Goal: Task Accomplishment & Management: Use online tool/utility

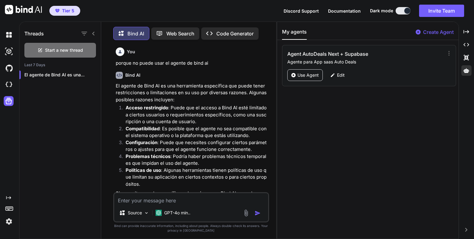
scroll to position [2, 0]
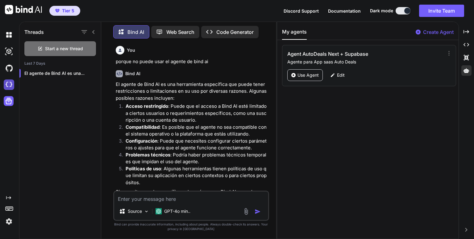
click at [8, 84] on img at bounding box center [9, 85] width 10 height 10
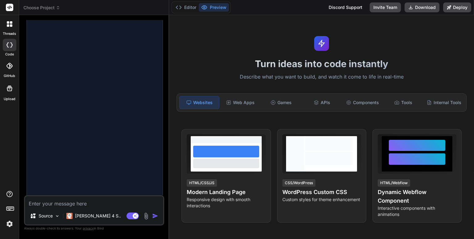
scroll to position [338, 0]
type textarea "x"
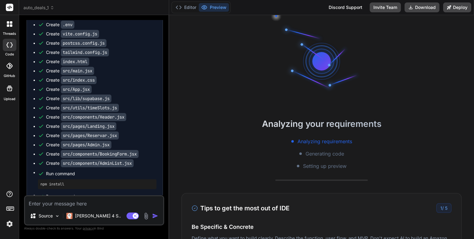
scroll to position [6, 0]
click at [51, 6] on icon at bounding box center [52, 8] width 4 height 4
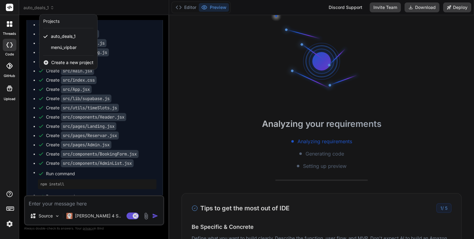
click at [75, 63] on span "Create a new project" at bounding box center [72, 63] width 42 height 6
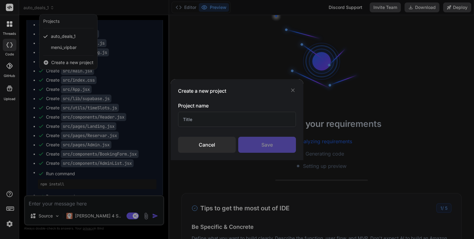
click at [224, 121] on input "text" at bounding box center [237, 119] width 118 height 15
type input "c"
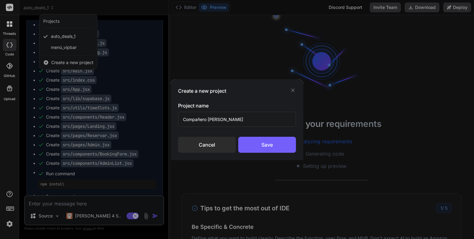
type input "Compañero Dany"
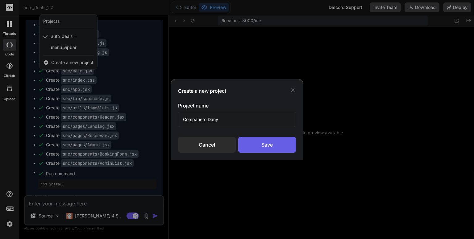
scroll to position [77, 0]
type textarea "x"
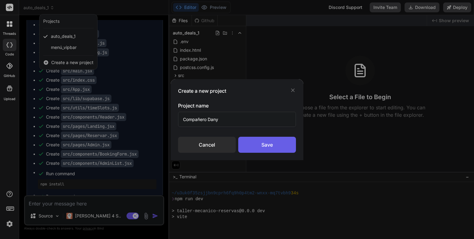
type input "Compañero Dany"
click at [265, 142] on div "Save" at bounding box center [267, 145] width 58 height 16
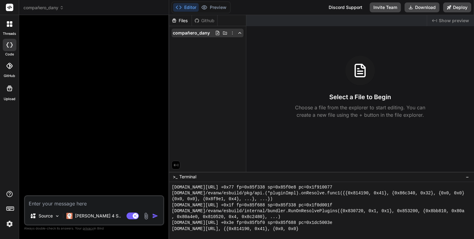
scroll to position [1184, 0]
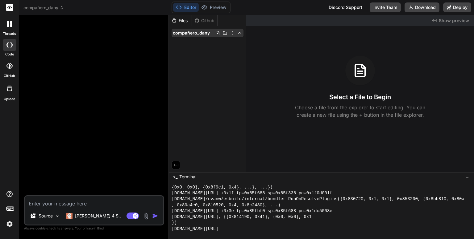
click at [191, 32] on span "compañero_dany" at bounding box center [191, 33] width 37 height 6
click at [103, 204] on textarea at bounding box center [94, 201] width 138 height 11
paste textarea "Crea una app web en español llamada "Mi Compañero Dany" con 4 pestañas: Hoy, Se…"
type textarea "x"
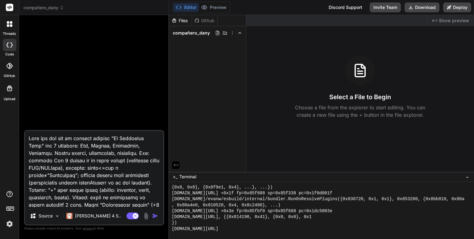
scroll to position [89, 0]
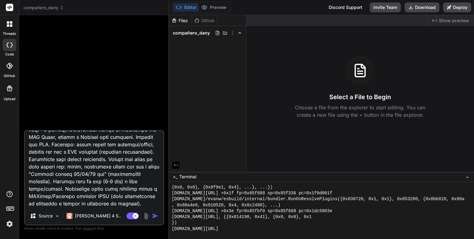
type textarea "Crea una app web en español llamada "Mi Compañero Dany" con 4 pestañas: Hoy, Se…"
click at [152, 214] on img "button" at bounding box center [155, 216] width 6 height 6
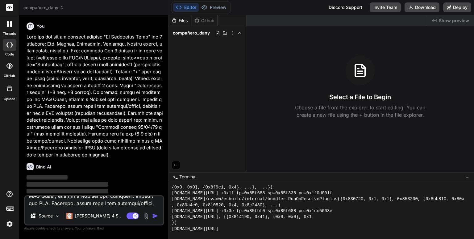
scroll to position [0, 0]
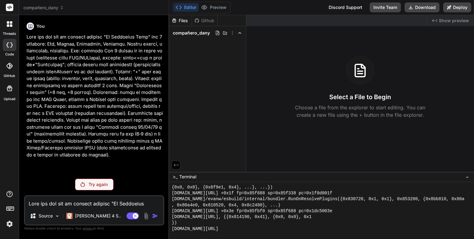
click at [89, 180] on div "Try again" at bounding box center [94, 185] width 39 height 12
click at [90, 185] on p "Try again" at bounding box center [98, 185] width 19 height 6
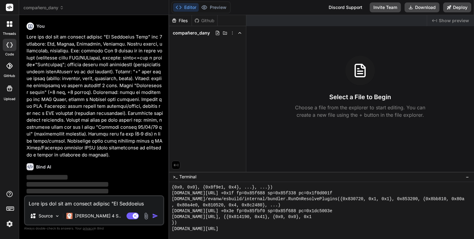
type textarea "x"
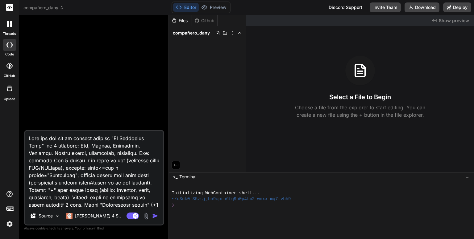
click at [216, 209] on div at bounding box center [317, 212] width 293 height 6
click at [78, 216] on p "Claude 4 S.." at bounding box center [98, 216] width 46 height 6
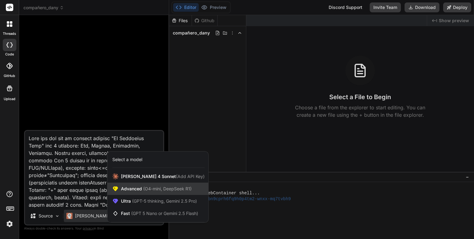
click at [146, 190] on span "(O4-mini, DeepSeek R1)" at bounding box center [167, 188] width 50 height 5
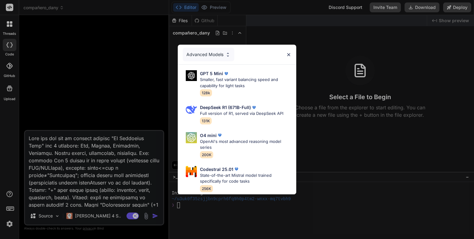
click at [91, 216] on div "Advanced Models GPT 5 Mini Smaller, fast variant balancing speed and capability…" at bounding box center [237, 119] width 474 height 239
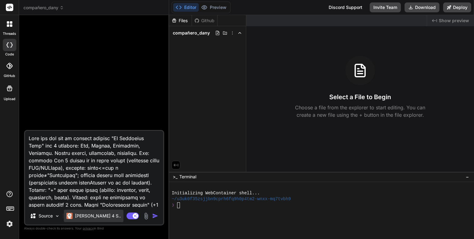
click at [91, 216] on p "Claude 4 S.." at bounding box center [98, 216] width 46 height 6
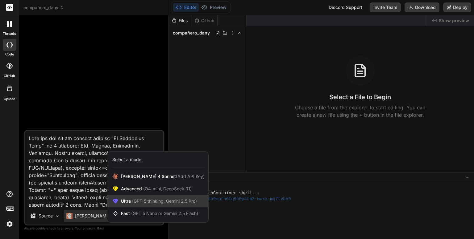
click at [144, 201] on span "(GPT-5 thinking, Gemini 2.5 Pro)" at bounding box center [164, 201] width 66 height 5
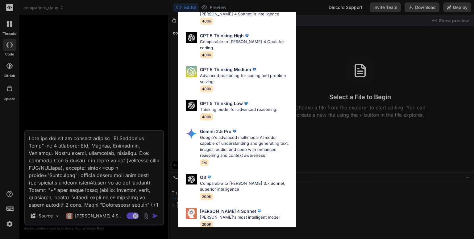
scroll to position [68, 0]
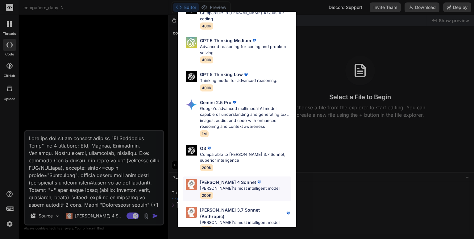
click at [223, 186] on p "Claude's most intelligent model" at bounding box center [240, 189] width 80 height 6
type textarea "x"
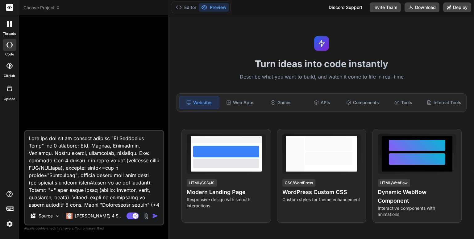
type textarea "x"
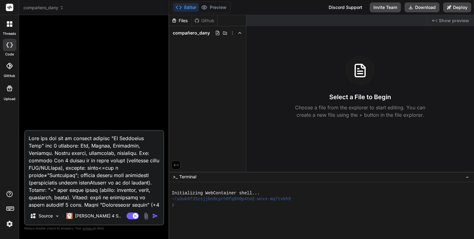
click at [309, 202] on div "~/u3uk0f35zsjjbn9cprh6fq9h0p4tm2-wnxx-mq7tvbh9" at bounding box center [317, 199] width 293 height 6
click at [155, 217] on img "button" at bounding box center [155, 216] width 6 height 6
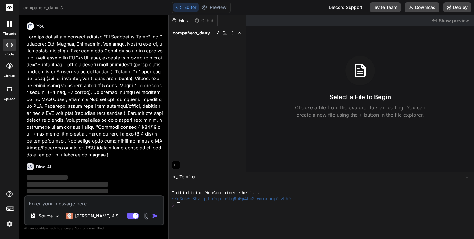
type textarea "x"
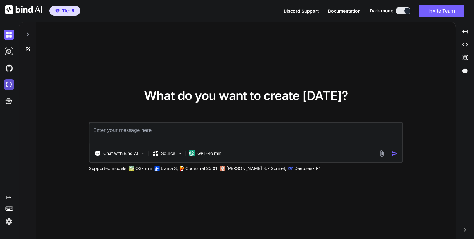
type textarea "x"
click at [9, 84] on img at bounding box center [9, 85] width 10 height 10
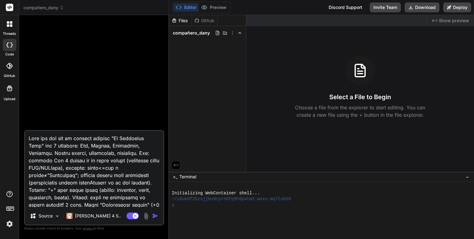
click at [178, 163] on icon at bounding box center [176, 166] width 6 height 6
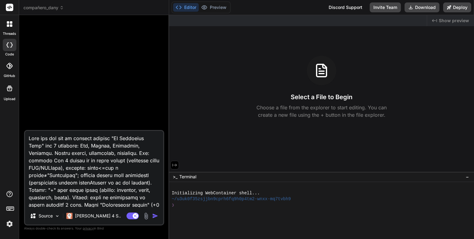
click at [178, 163] on button at bounding box center [174, 165] width 9 height 9
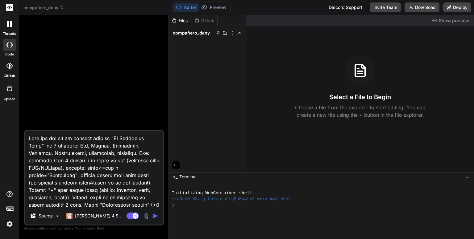
click at [178, 163] on icon at bounding box center [176, 166] width 6 height 6
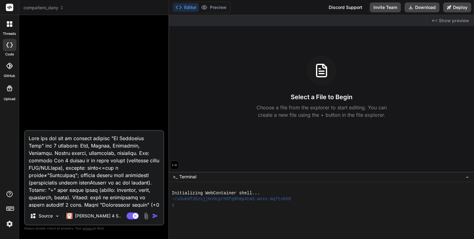
click at [178, 163] on button at bounding box center [174, 165] width 9 height 9
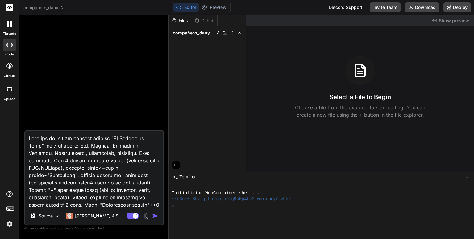
click at [189, 8] on button "Editor" at bounding box center [186, 7] width 26 height 9
click at [95, 218] on p "Claude 4 S.." at bounding box center [98, 216] width 46 height 6
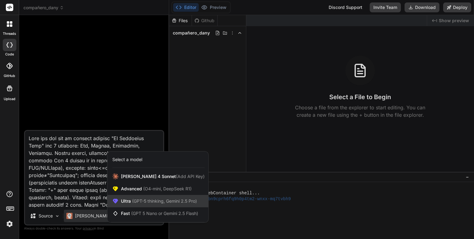
click at [140, 201] on span "(GPT-5 thinking, Gemini 2.5 Pro)" at bounding box center [164, 201] width 66 height 5
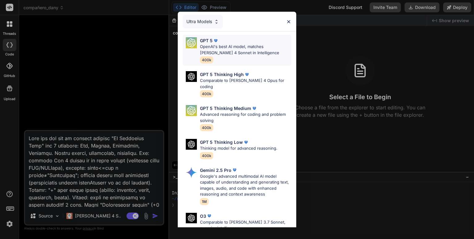
click at [219, 49] on p "OpenAI's best AI model, matches Claude 4 Sonnet in Intelligence" at bounding box center [245, 50] width 91 height 12
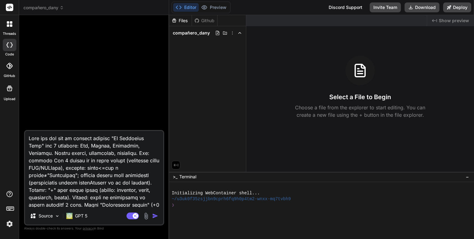
click at [154, 216] on img "button" at bounding box center [155, 216] width 6 height 6
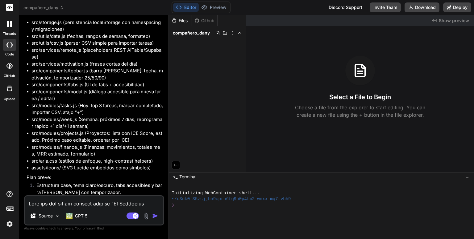
scroll to position [320, 0]
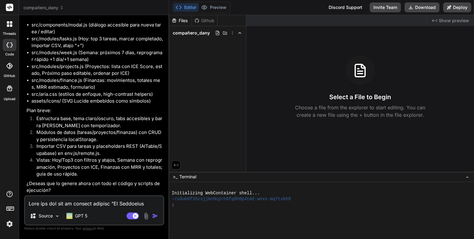
type textarea "x"
click at [95, 204] on textarea at bounding box center [94, 201] width 138 height 11
type textarea "s"
type textarea "x"
type textarea "si"
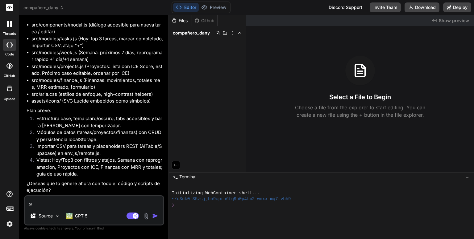
type textarea "x"
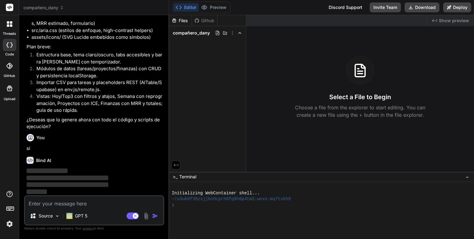
scroll to position [384, 0]
click at [204, 19] on div "Github" at bounding box center [204, 21] width 25 height 6
click at [208, 23] on div "Github" at bounding box center [204, 21] width 25 height 6
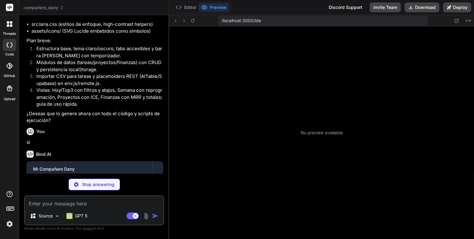
scroll to position [219, 0]
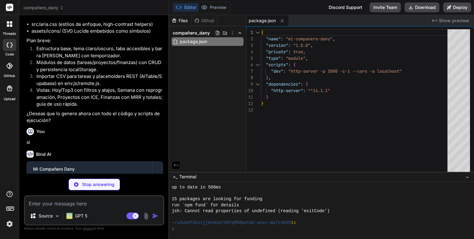
type textarea "x"
type textarea "</body> </html>"
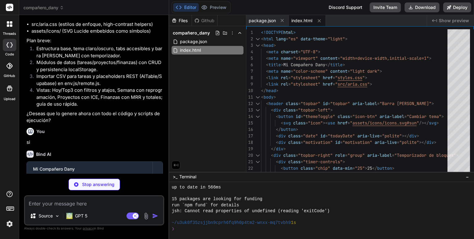
type textarea "x"
type textarea "align-items: center; margin-bottom: .5rem; } .modal .modal-actions { display: f…"
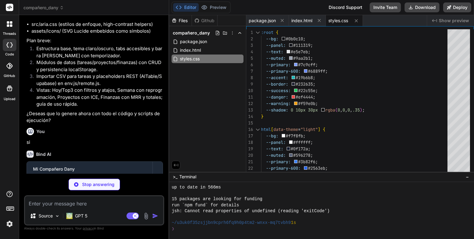
type textarea "x"
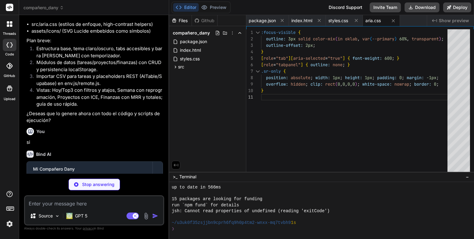
type textarea "x"
type textarea "USE_REMOTE: false };"
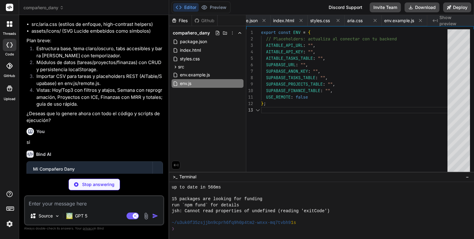
scroll to position [0, 55]
type textarea "x"
type textarea "}, 500); }"
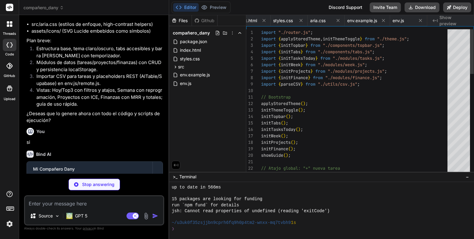
scroll to position [0, 92]
type textarea "x"
type textarea "window.addEventListener("hashchange", initFromHash); window.addEventListener("D…"
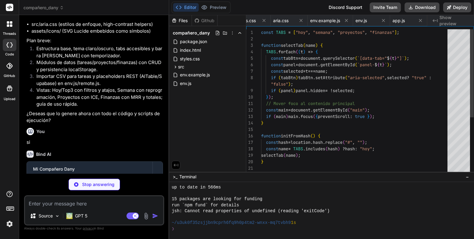
scroll to position [0, 129]
type textarea "x"
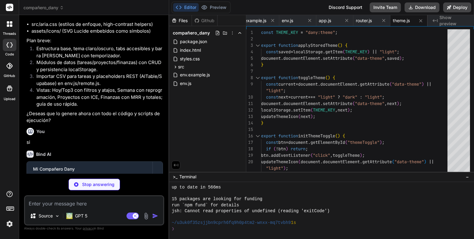
type textarea "x"
type textarea "}; Storage.ensureInit();"
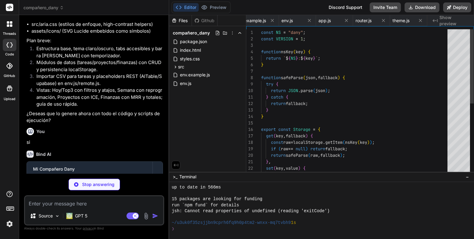
scroll to position [0, 203]
type textarea "x"
type textarea "const d = new Date(start); d.setDate(start.getDate() + i); out.push({ iso: d.to…"
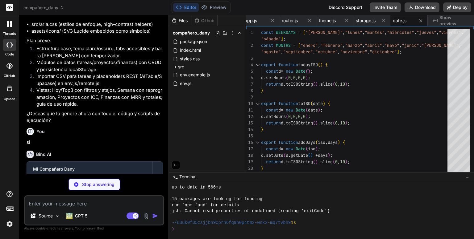
type textarea "x"
type textarea "if (ch === '"' && line[i+1] === '"') { cur += '"'; i++; continue; } if (ch === …"
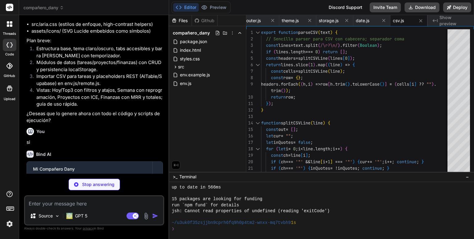
type textarea "x"
type textarea "return []; }, async upsertMovement(mov) { if (!ENV.USE_REMOTE) return { ok: tru…"
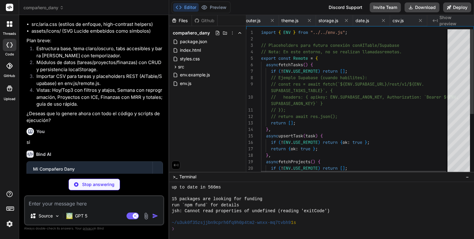
scroll to position [0, 314]
type textarea "x"
type textarea "export function phraseOfTheDay() { const d = new Date(); const idx = (d.getFull…"
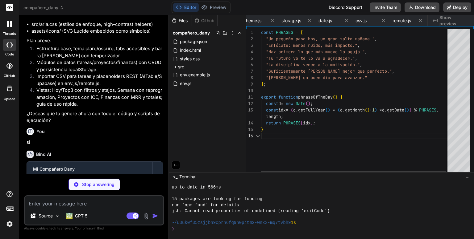
scroll to position [0, 355]
type textarea "x"
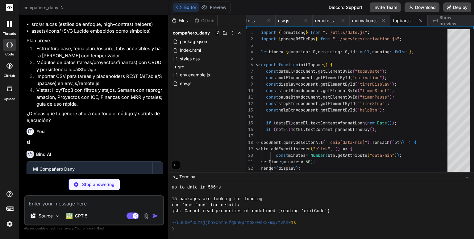
type textarea "x"
type textarea "tabs[0].focus(); tabs[0].click(); } else if (e.key === "End") { e.preventDefaul…"
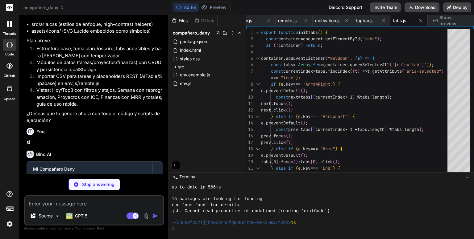
type textarea "x"
type textarea "const m = new Modal(e.detail || {}); m.open(); }); } setupModalBus();"
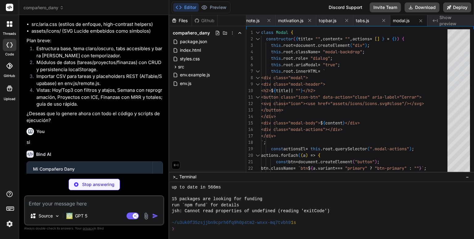
type textarea "x"
type textarea "} // Export for week module export { getTasks, updateTask };"
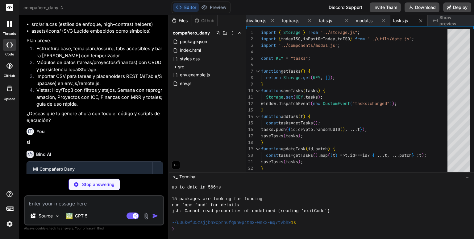
type textarea "x"
type textarea "export function initWeek() { renderWeek(); window.addEventListener("tasks:chang…"
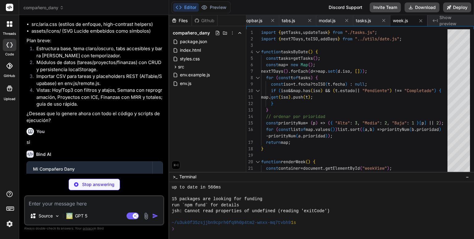
type textarea "x"
type textarea "function escapeHtml(s="") { return s.replace(/[&<>"']/g, (c) => ({ "&":"&amp;",…"
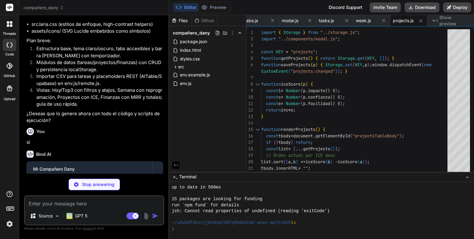
type textarea "x"
type textarea "return s.replace(/[&<>"']/g, (c) => ({ "&":"&amp;","<":"&gt;","\"":"&quot;","'"…"
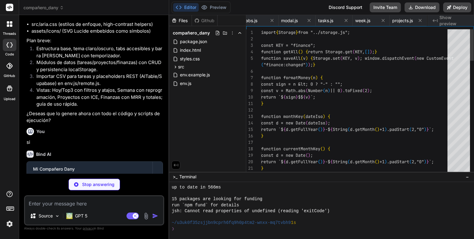
scroll to position [0, 614]
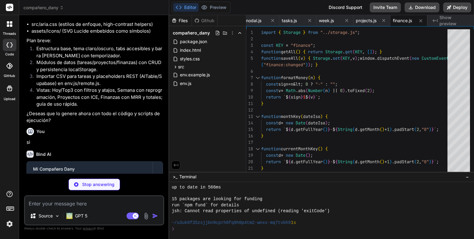
type textarea "x"
type textarea "</symbol> <symbol id="close" viewBox="0 0 24 24" fill="none" stroke="currentCol…"
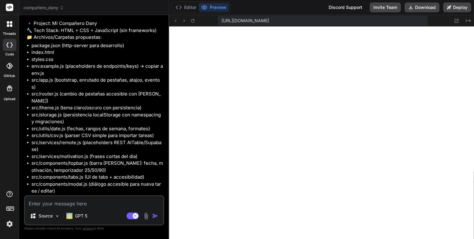
scroll to position [154, 0]
click at [187, 9] on button "Editor" at bounding box center [186, 7] width 26 height 9
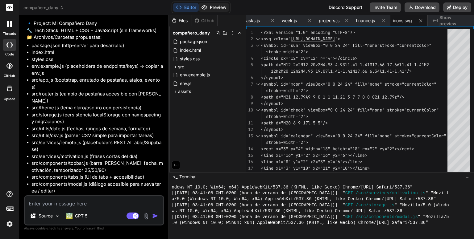
click at [213, 9] on button "Preview" at bounding box center [214, 7] width 30 height 9
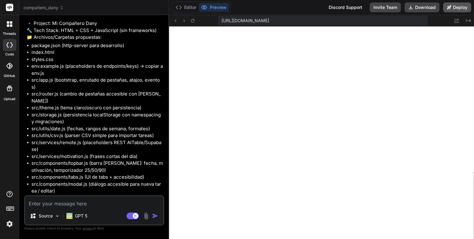
click at [449, 6] on icon at bounding box center [449, 7] width 4 height 4
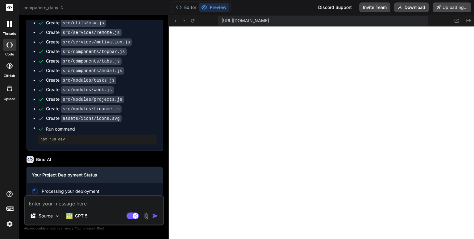
scroll to position [695, 0]
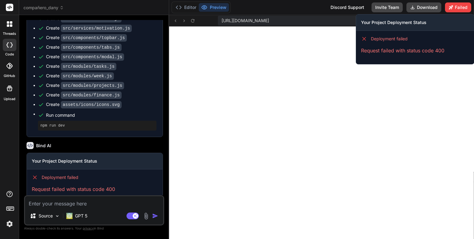
click at [382, 41] on span "Deployment failed" at bounding box center [389, 39] width 37 height 6
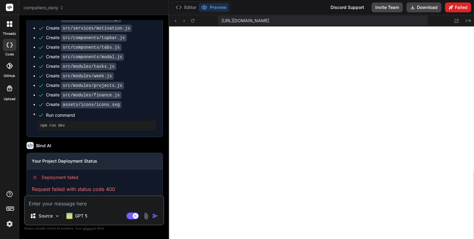
click at [455, 10] on button "Failed" at bounding box center [458, 7] width 26 height 10
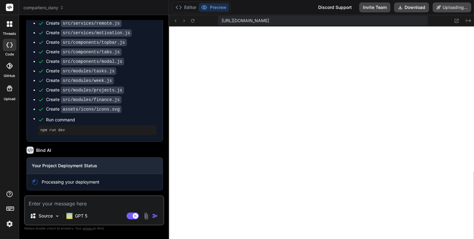
type textarea "x"
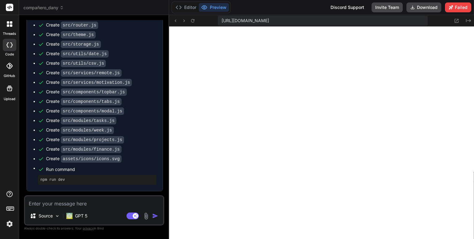
scroll to position [619, 0]
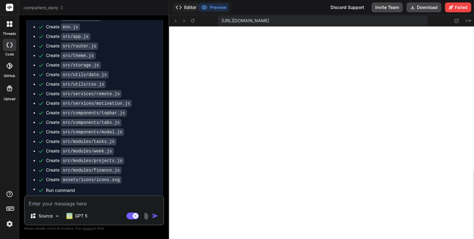
click at [185, 9] on button "Editor" at bounding box center [186, 7] width 26 height 9
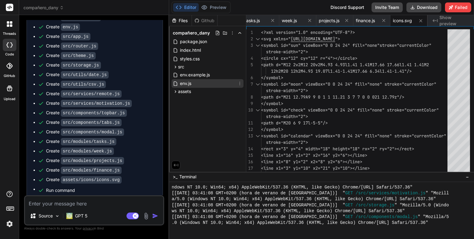
click at [184, 84] on span "env.js" at bounding box center [185, 83] width 13 height 7
type textarea "USE_REMOTE: false };"
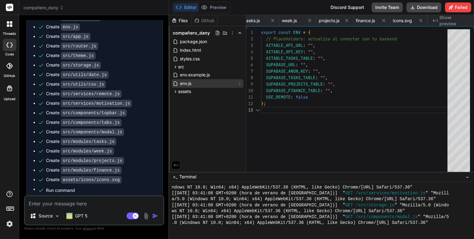
scroll to position [0, 199]
click at [216, 7] on button "Preview" at bounding box center [214, 7] width 30 height 9
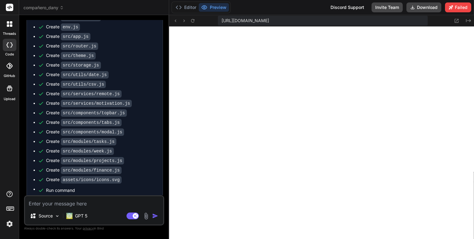
click at [10, 91] on icon at bounding box center [10, 89] width 6 height 6
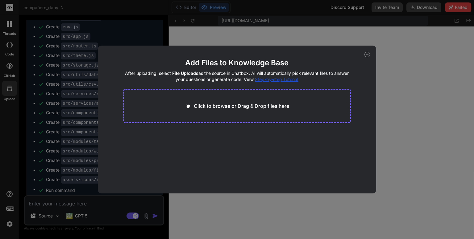
click at [366, 53] on icon at bounding box center [367, 55] width 6 height 6
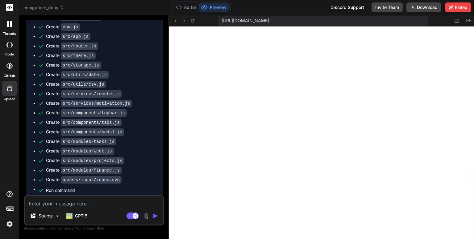
click at [10, 28] on div at bounding box center [9, 24] width 13 height 13
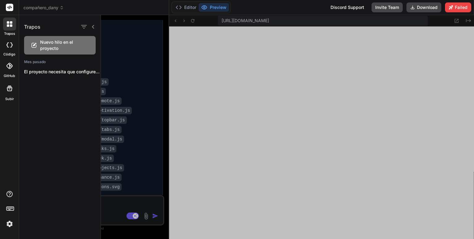
scroll to position [626, 0]
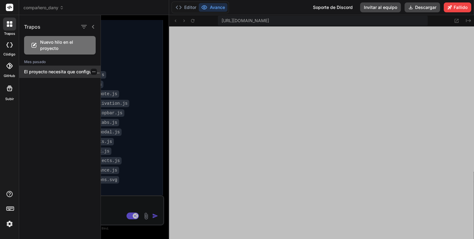
click at [54, 72] on font "El proyecto necesita que configure la base..." at bounding box center [70, 71] width 92 height 5
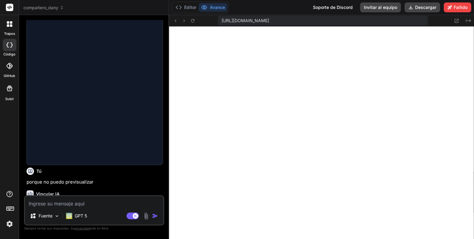
scroll to position [622, 0]
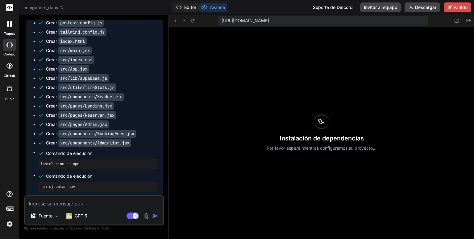
click at [188, 6] on font "Editor" at bounding box center [190, 7] width 12 height 5
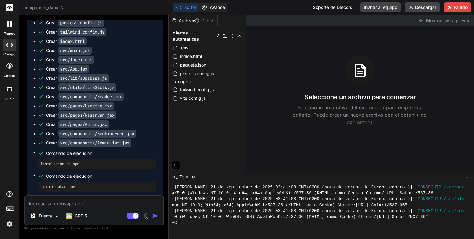
click at [212, 5] on font "Avance" at bounding box center [217, 7] width 15 height 5
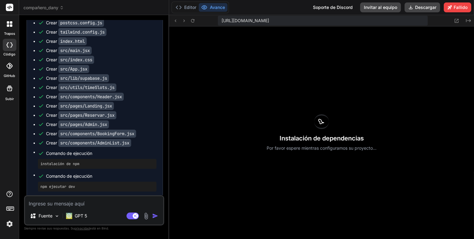
click at [61, 5] on span "compañero_dany" at bounding box center [43, 8] width 40 height 6
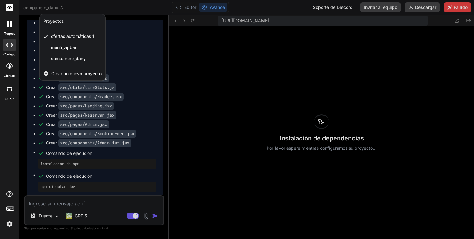
click at [9, 22] on icon at bounding box center [10, 24] width 6 height 6
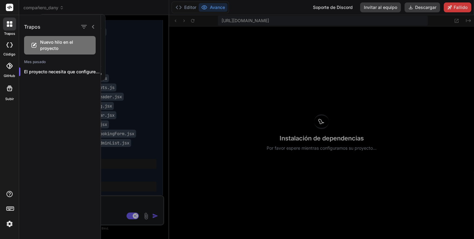
click at [158, 10] on div at bounding box center [237, 119] width 474 height 239
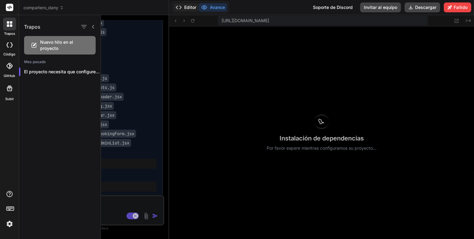
click at [189, 9] on font "Editor" at bounding box center [190, 7] width 12 height 5
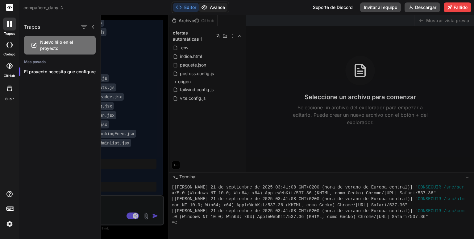
click at [211, 3] on button "Avance" at bounding box center [213, 7] width 29 height 9
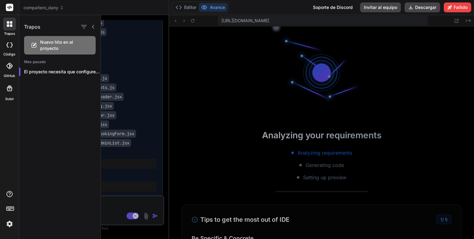
scroll to position [645, 0]
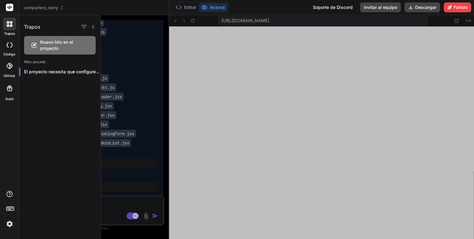
click at [243, 107] on div at bounding box center [287, 127] width 373 height 224
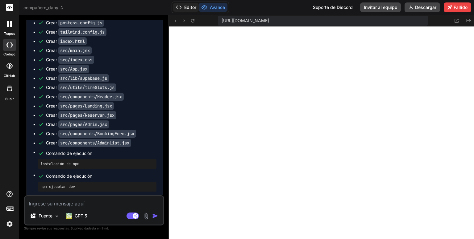
click at [188, 5] on font "Editor" at bounding box center [190, 7] width 12 height 5
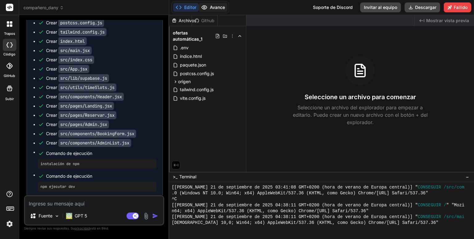
click at [213, 8] on font "Avance" at bounding box center [217, 7] width 15 height 5
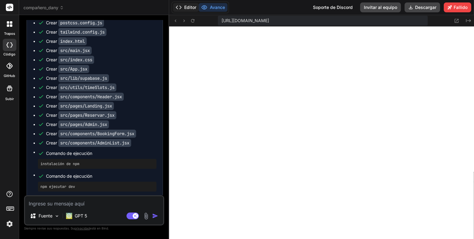
click at [191, 6] on font "Editor" at bounding box center [190, 7] width 12 height 5
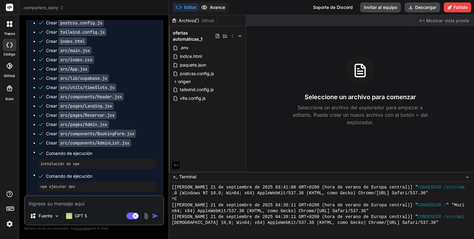
click at [222, 6] on font "Avance" at bounding box center [217, 7] width 15 height 5
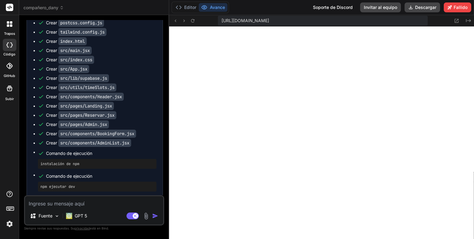
click at [54, 4] on header "compañero_dany Created with Pixso." at bounding box center [94, 7] width 150 height 15
click at [50, 10] on font "compañero_dany" at bounding box center [40, 8] width 35 height 6
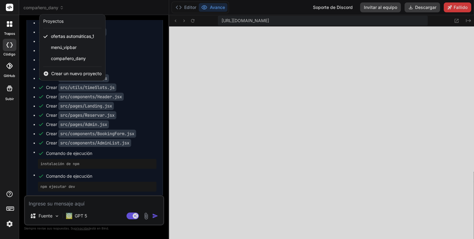
click at [7, 29] on div at bounding box center [9, 24] width 13 height 13
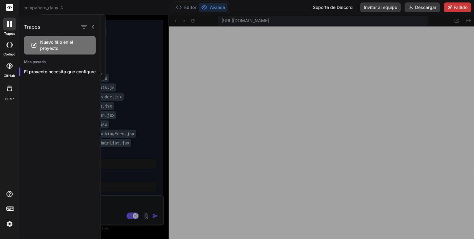
click at [6, 23] on div at bounding box center [9, 24] width 13 height 13
click at [11, 23] on icon at bounding box center [11, 22] width 2 height 2
click at [57, 6] on div at bounding box center [237, 119] width 474 height 239
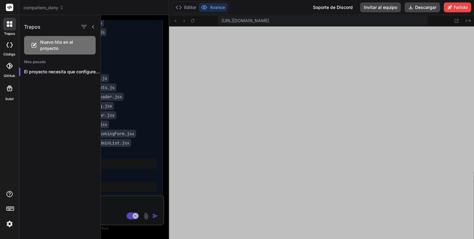
click at [57, 6] on font "compañero_dany" at bounding box center [40, 7] width 35 height 5
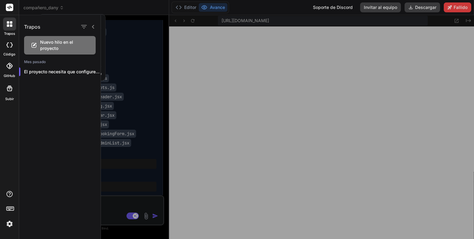
click at [94, 27] on icon at bounding box center [93, 26] width 5 height 5
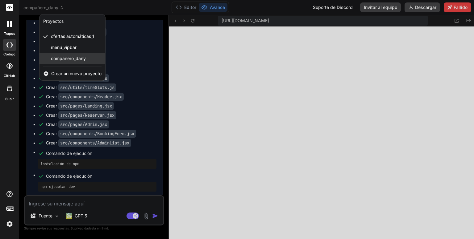
click at [78, 59] on font "compañero_dany" at bounding box center [68, 58] width 35 height 5
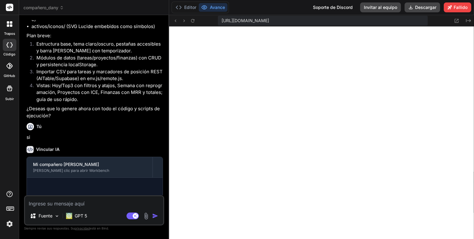
scroll to position [399, 0]
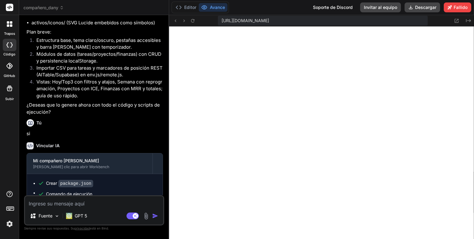
type textarea "x"
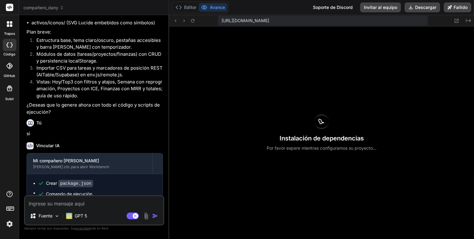
click at [10, 222] on img at bounding box center [9, 224] width 10 height 10
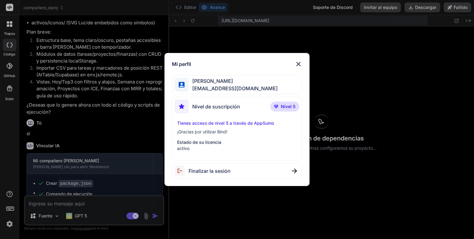
click at [403, 62] on div "Mi perfil Dany Espinosa dannykissme1@gmail.com Nivel de suscripción Nivel 5 Tie…" at bounding box center [237, 119] width 474 height 239
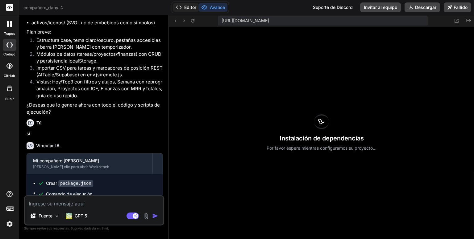
click at [183, 9] on button "Editor" at bounding box center [186, 7] width 26 height 9
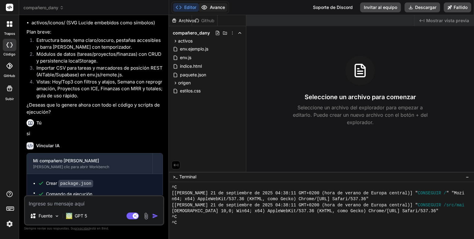
click at [217, 6] on font "Avance" at bounding box center [217, 7] width 15 height 5
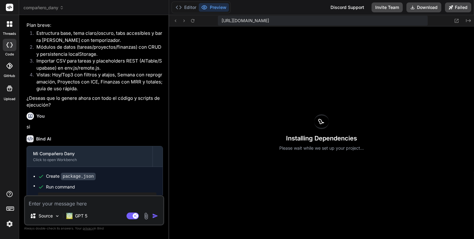
click at [433, 43] on div "Installing Dependencies Please wait while we set up your project..." at bounding box center [321, 133] width 305 height 213
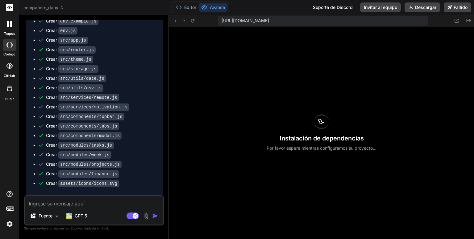
scroll to position [648, 0]
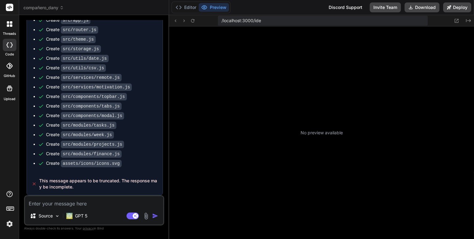
scroll to position [95, 0]
type textarea "x"
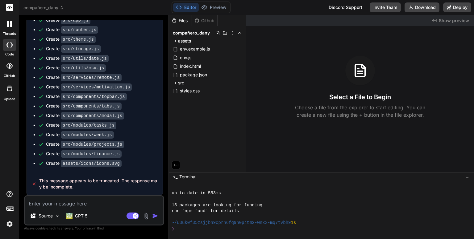
click at [101, 204] on textarea at bounding box center [94, 201] width 138 height 11
click at [187, 10] on button "Editor" at bounding box center [186, 7] width 26 height 9
click at [95, 203] on textarea at bounding box center [94, 201] width 138 height 11
type textarea "c"
type textarea "x"
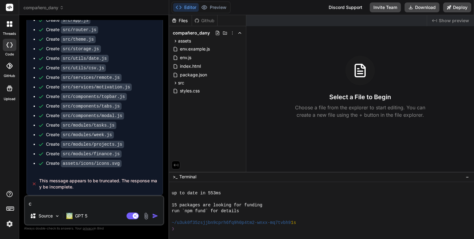
type textarea "co"
type textarea "x"
type textarea "com"
type textarea "x"
type textarea "comp"
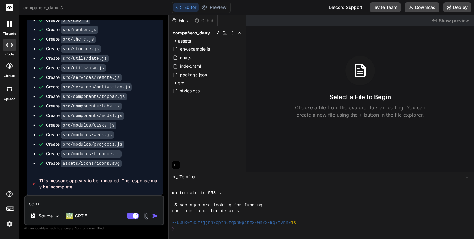
type textarea "x"
type textarea "compl"
type textarea "x"
type textarea "comple"
type textarea "x"
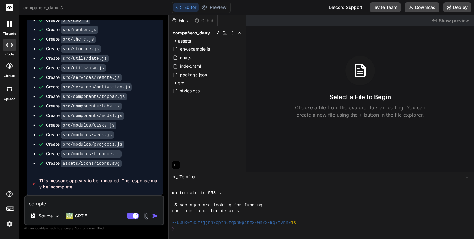
type textarea "complet"
type textarea "x"
type textarea "completa"
type textarea "x"
type textarea "completal"
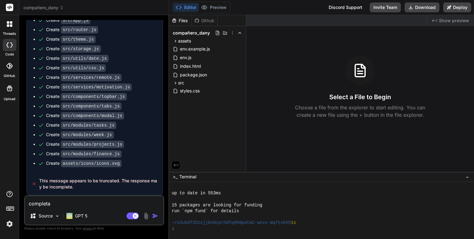
type textarea "x"
type textarea "completalo"
type textarea "x"
type textarea "completal"
type textarea "x"
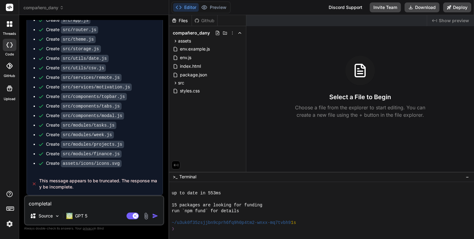
type textarea "completa"
type textarea "x"
type textarea "complet"
type textarea "x"
type textarea "comple"
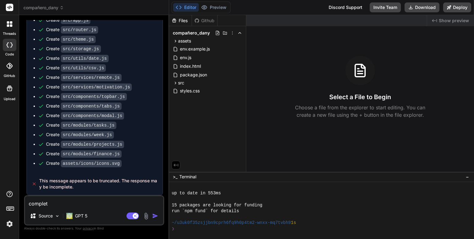
type textarea "x"
type textarea "compl"
type textarea "x"
type textarea "comp"
type textarea "x"
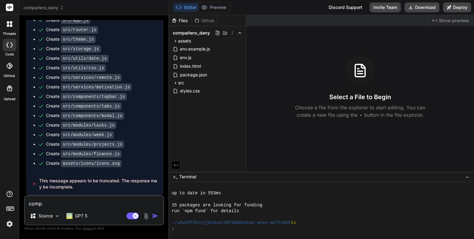
type textarea "com"
type textarea "x"
type textarea "co"
type textarea "x"
type textarea "c"
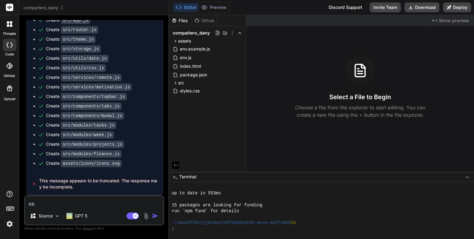
type textarea "x"
type textarea "c"
type textarea "x"
type textarea "co"
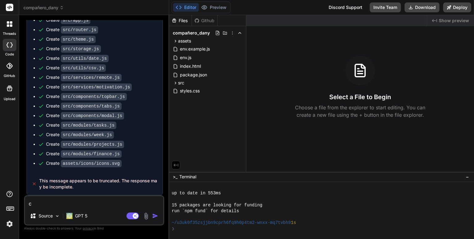
type textarea "x"
type textarea "com"
type textarea "x"
type textarea "comp"
type textarea "x"
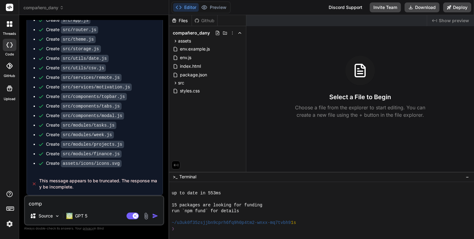
type textarea "compl"
type textarea "x"
type textarea "comple"
type textarea "x"
type textarea "complet"
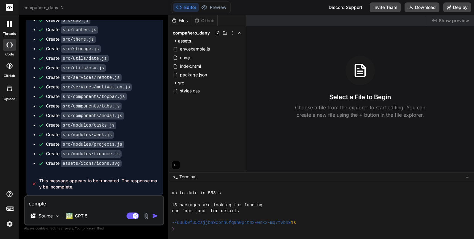
type textarea "x"
type textarea "completa"
type textarea "x"
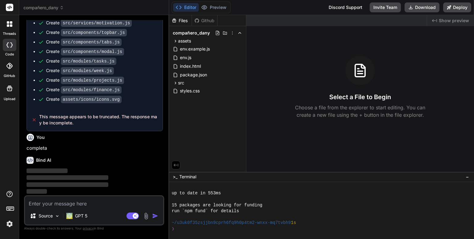
scroll to position [704, 0]
click at [56, 216] on img at bounding box center [57, 216] width 5 height 5
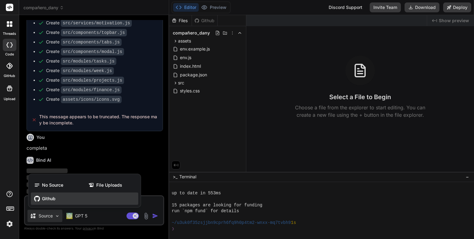
click at [51, 201] on span "Github" at bounding box center [49, 199] width 14 height 6
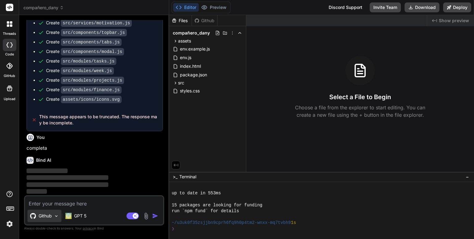
click at [54, 217] on img at bounding box center [56, 216] width 5 height 5
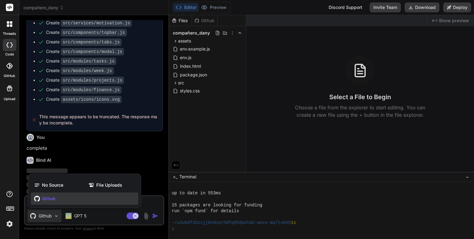
click at [63, 195] on div "Github" at bounding box center [84, 199] width 107 height 12
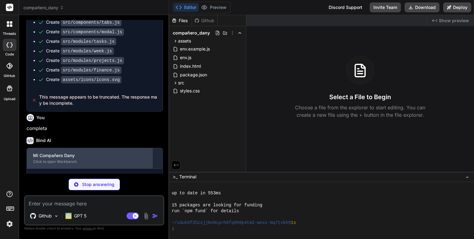
scroll to position [738, 0]
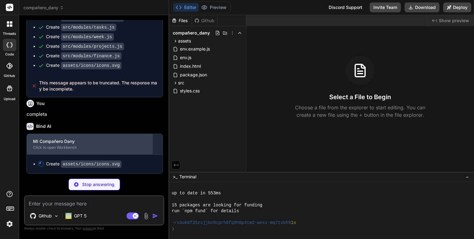
click at [68, 150] on div "Click to open Workbench" at bounding box center [89, 147] width 113 height 5
click at [90, 144] on div "Mi Compañero Dany" at bounding box center [89, 141] width 113 height 6
click at [61, 146] on div "Click to open Workbench" at bounding box center [89, 147] width 113 height 5
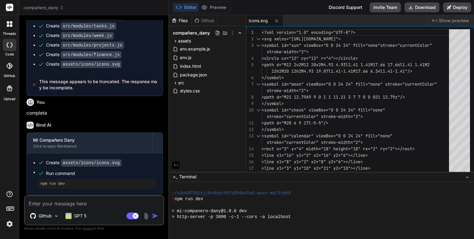
scroll to position [148, 0]
type textarea "x"
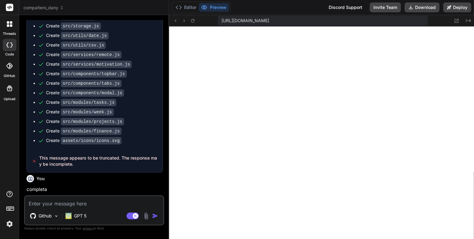
scroll to position [740, 0]
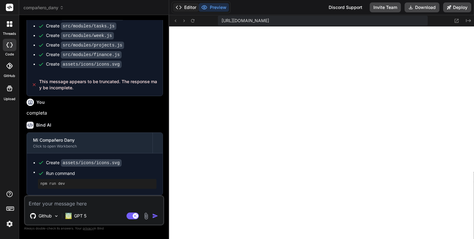
click at [186, 6] on button "Editor" at bounding box center [186, 7] width 26 height 9
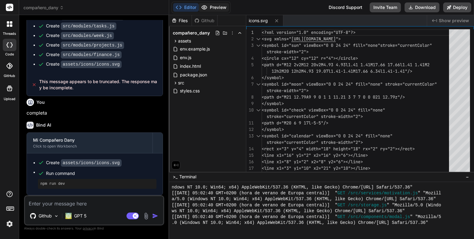
click at [213, 4] on button "Preview" at bounding box center [214, 7] width 30 height 9
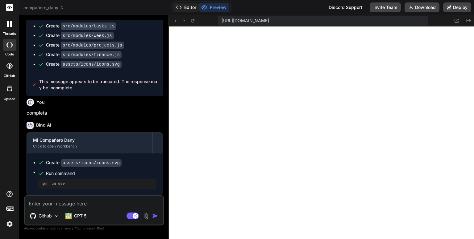
click at [188, 10] on button "Editor" at bounding box center [186, 7] width 26 height 9
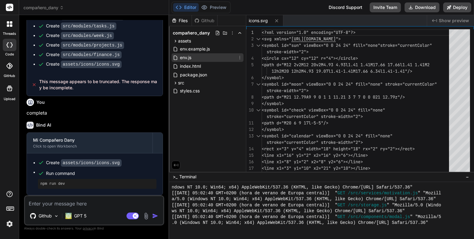
click at [185, 58] on span "env.js" at bounding box center [185, 57] width 13 height 7
type textarea "USE_REMOTE: false };"
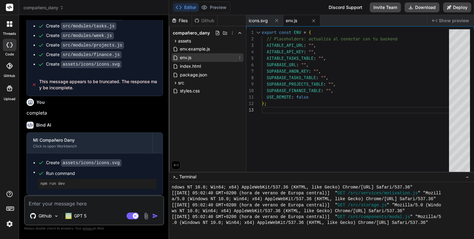
click at [240, 57] on icon at bounding box center [239, 57] width 5 height 5
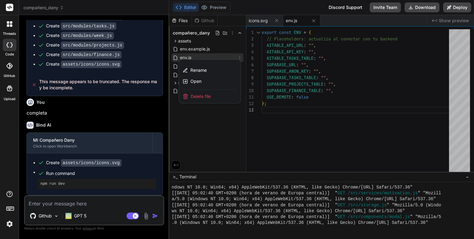
click at [203, 125] on div at bounding box center [321, 127] width 305 height 224
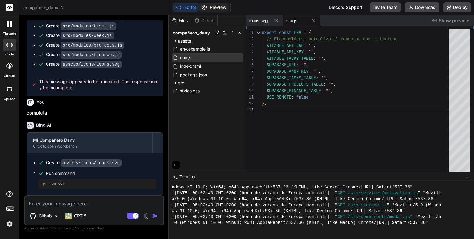
click at [220, 7] on button "Preview" at bounding box center [214, 7] width 30 height 9
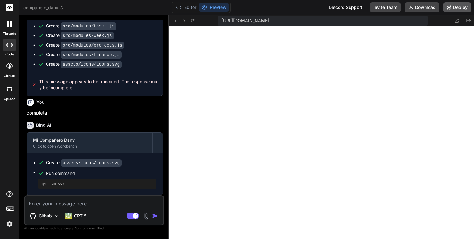
click at [459, 9] on button "Deploy" at bounding box center [457, 7] width 28 height 10
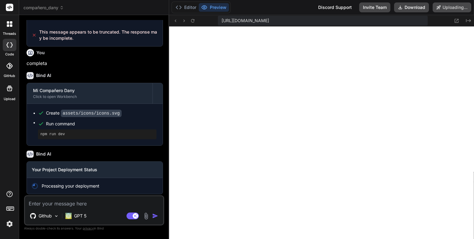
scroll to position [793, 0]
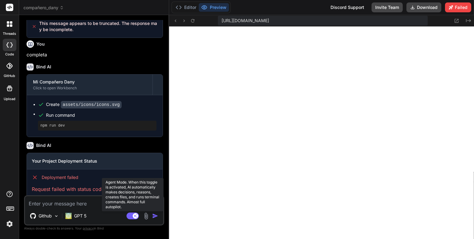
click at [131, 215] on rect at bounding box center [132, 216] width 12 height 7
type textarea "x"
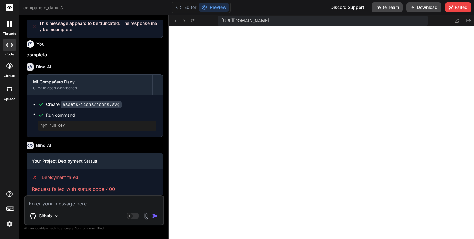
click at [94, 203] on textarea at bounding box center [94, 201] width 138 height 11
type textarea "c"
type textarea "x"
type textarea "co"
type textarea "x"
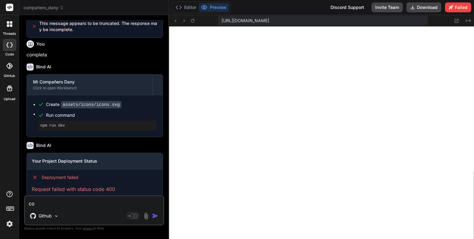
type textarea "com"
type textarea "x"
type textarea "como"
type textarea "x"
type textarea "como"
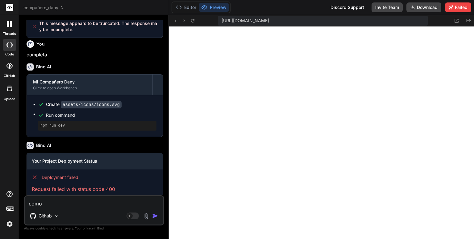
type textarea "x"
type textarea "como l"
type textarea "x"
type textarea "como lo"
type textarea "x"
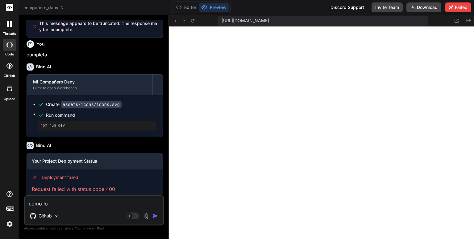
type textarea "como lo"
type textarea "x"
type textarea "como lo d"
type textarea "x"
type textarea "como lo de"
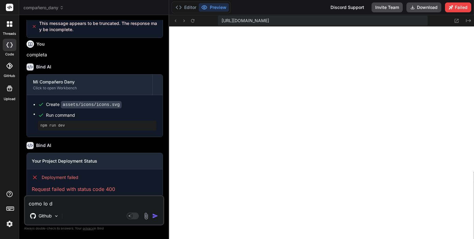
type textarea "x"
type textarea "como lo des"
type textarea "x"
type textarea "como lo desp"
type textarea "x"
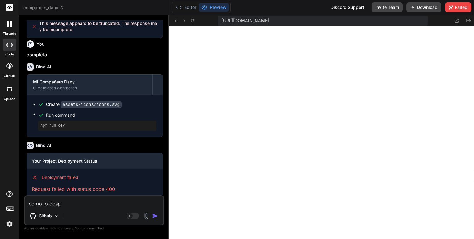
type textarea "como lo despl"
type textarea "x"
type textarea "como lo despli"
type textarea "x"
type textarea "como lo desplie"
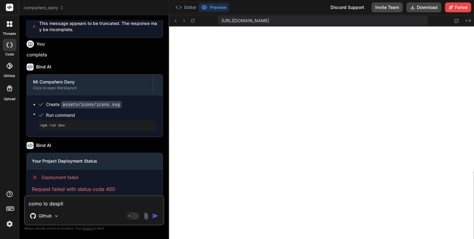
type textarea "x"
type textarea "como lo desplieg"
type textarea "x"
type textarea "como lo despliego"
type textarea "x"
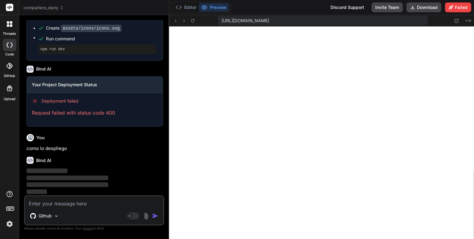
scroll to position [874, 0]
click at [55, 214] on img at bounding box center [56, 216] width 5 height 5
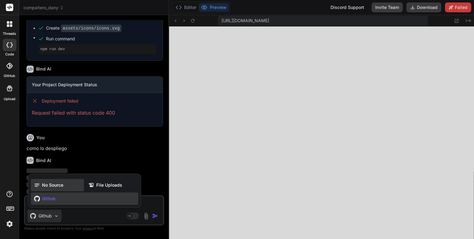
click at [52, 188] on span "No Source" at bounding box center [52, 185] width 21 height 6
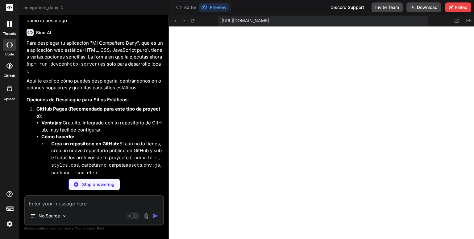
scroll to position [936, 0]
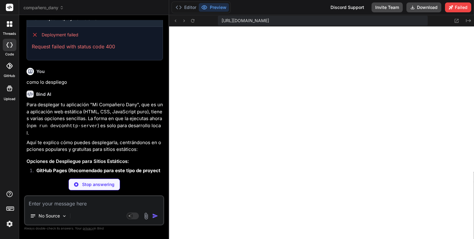
type textarea "x"
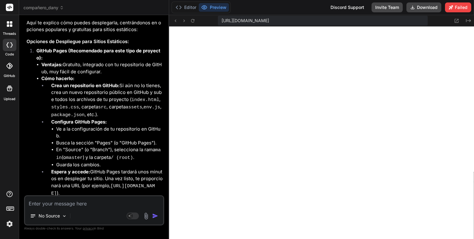
scroll to position [1059, 0]
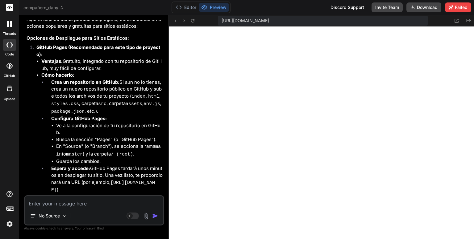
click at [6, 64] on icon at bounding box center [9, 66] width 6 height 6
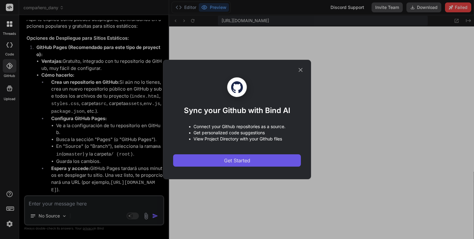
click at [240, 161] on span "Get Started" at bounding box center [237, 160] width 26 height 7
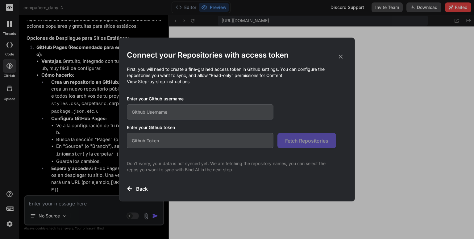
click at [203, 109] on input "text" at bounding box center [200, 112] width 147 height 15
